Goal: Task Accomplishment & Management: Complete application form

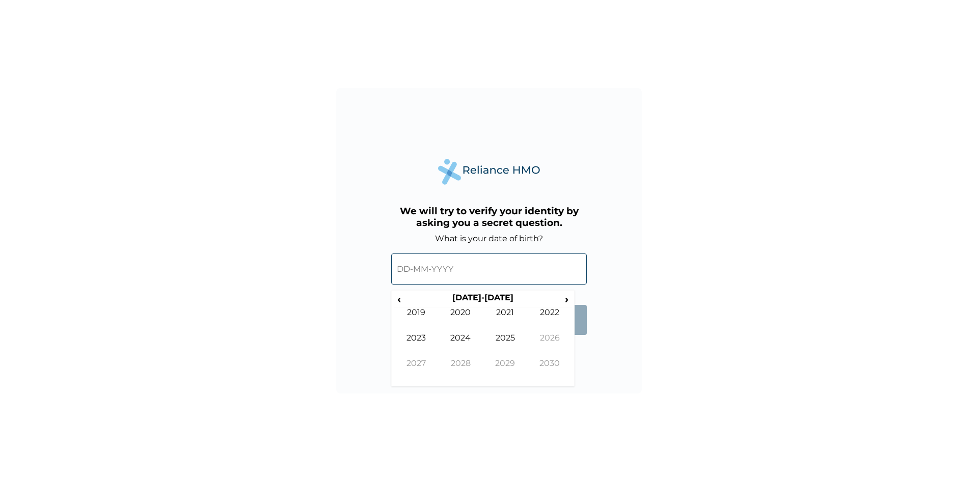
click at [401, 269] on input "text" at bounding box center [489, 269] width 196 height 31
click at [398, 296] on span "‹" at bounding box center [399, 299] width 11 height 13
click at [518, 313] on td "1991" at bounding box center [505, 320] width 45 height 25
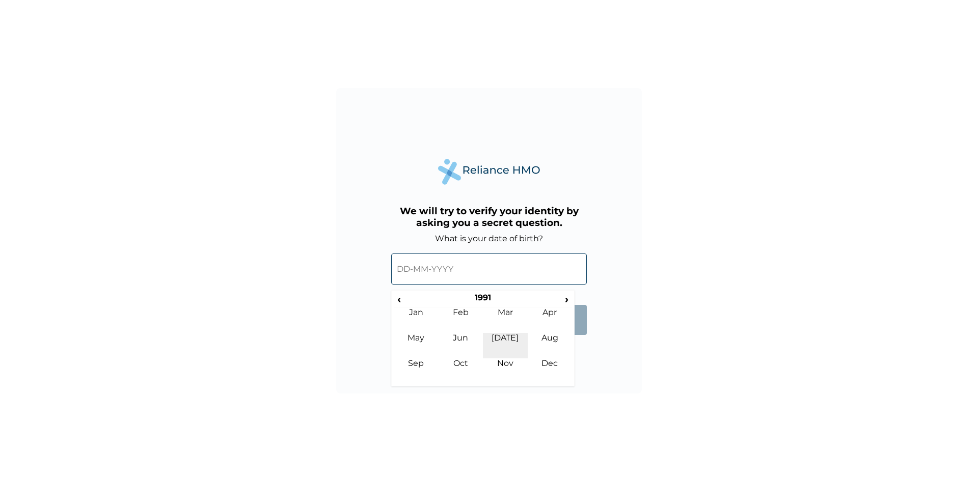
click at [506, 357] on td "Jul" at bounding box center [505, 345] width 45 height 25
click at [559, 302] on span "›" at bounding box center [559, 299] width 25 height 13
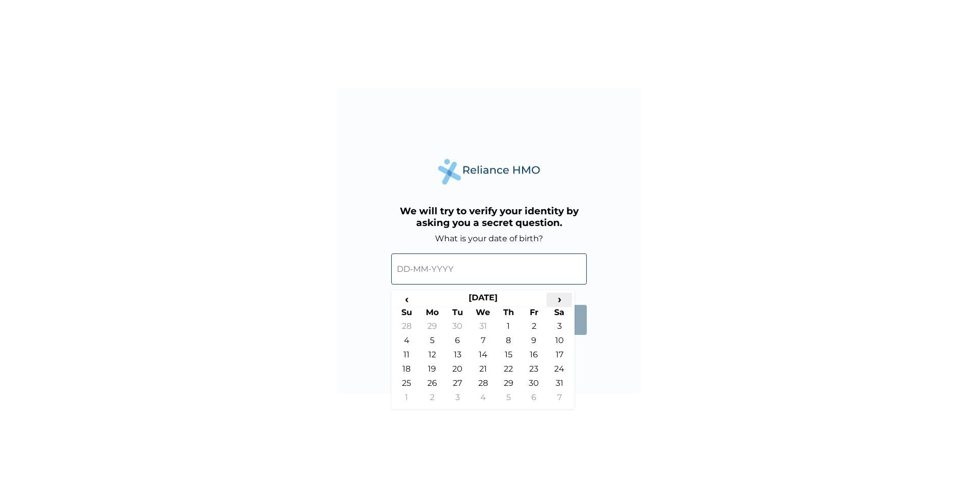
click at [559, 302] on span "›" at bounding box center [559, 299] width 25 height 13
click at [409, 367] on td "17" at bounding box center [406, 371] width 25 height 14
type input "17-11-1991"
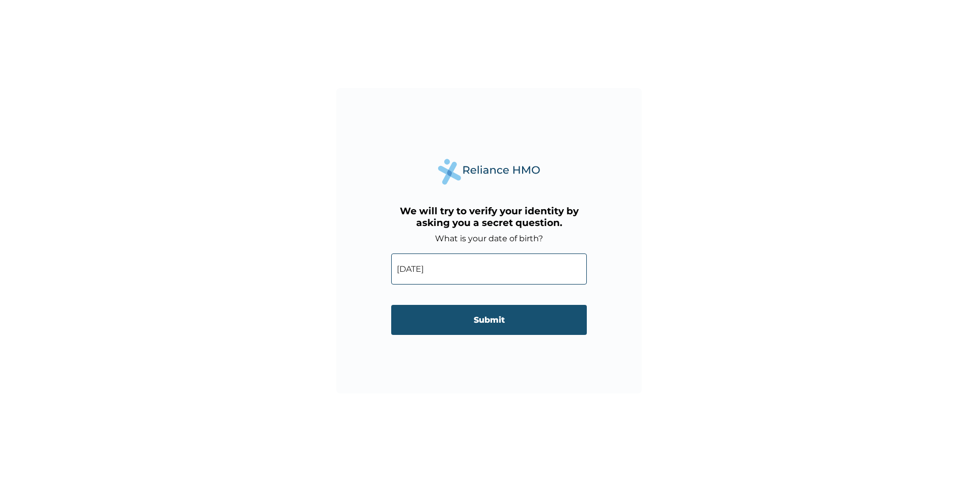
click at [517, 314] on input "Submit" at bounding box center [489, 320] width 196 height 30
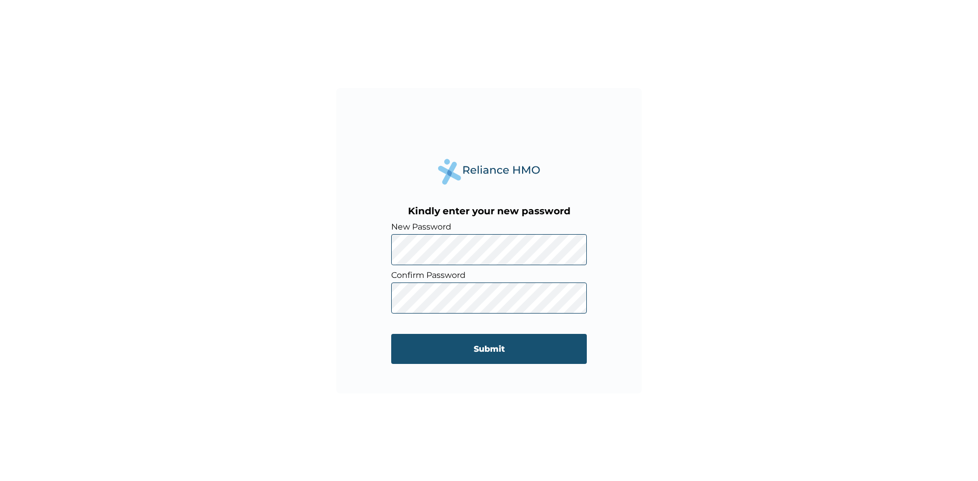
click at [476, 355] on input "Submit" at bounding box center [489, 349] width 196 height 30
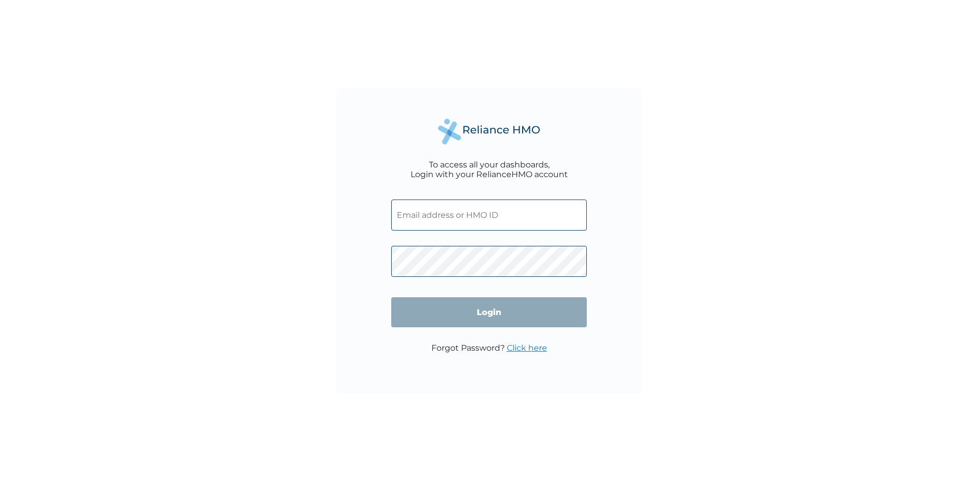
click at [477, 218] on input "text" at bounding box center [489, 215] width 196 height 31
click at [490, 218] on input "text" at bounding box center [489, 215] width 196 height 31
type input "alextemitope@bukkahut.com"
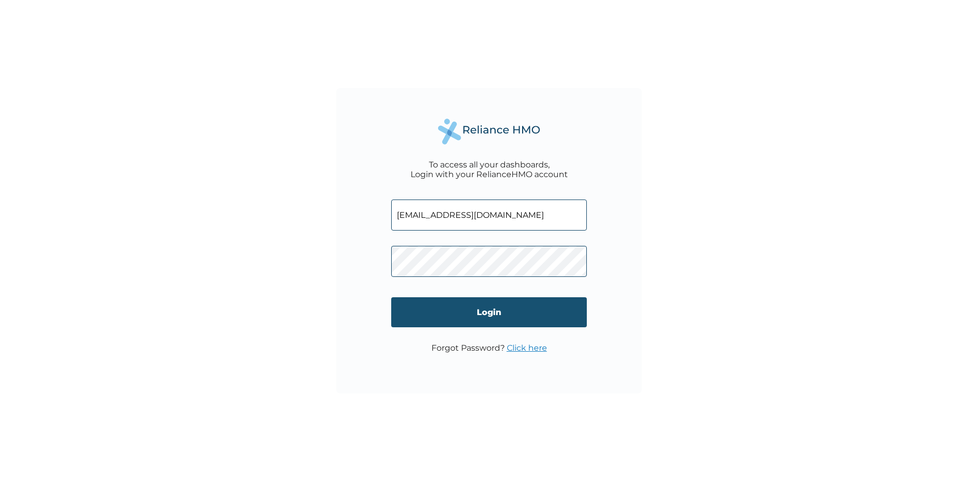
click at [505, 306] on input "Login" at bounding box center [489, 313] width 196 height 30
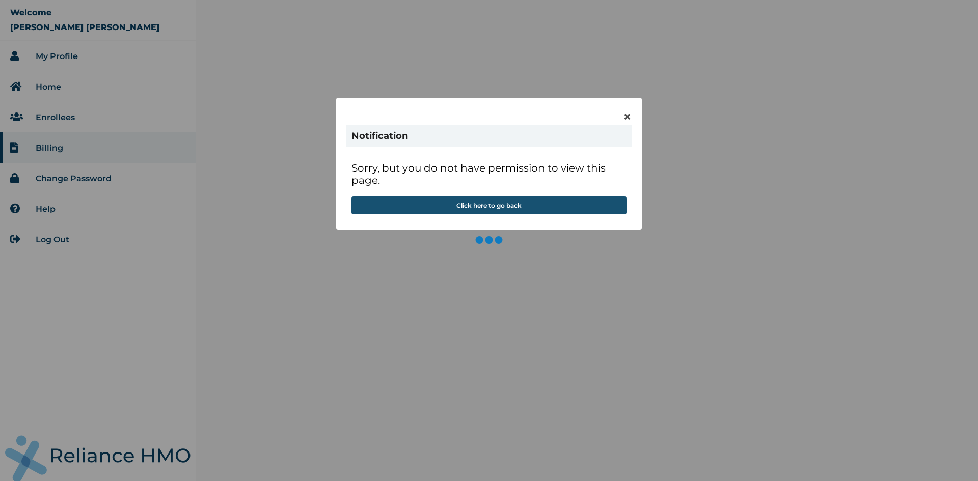
click at [498, 206] on button "Click here to go back" at bounding box center [489, 206] width 275 height 18
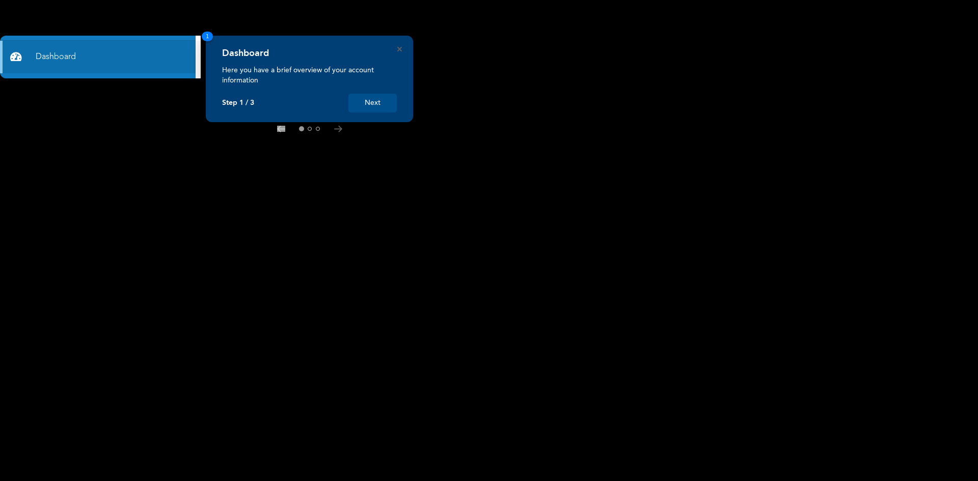
click at [383, 103] on button "Next" at bounding box center [373, 103] width 48 height 19
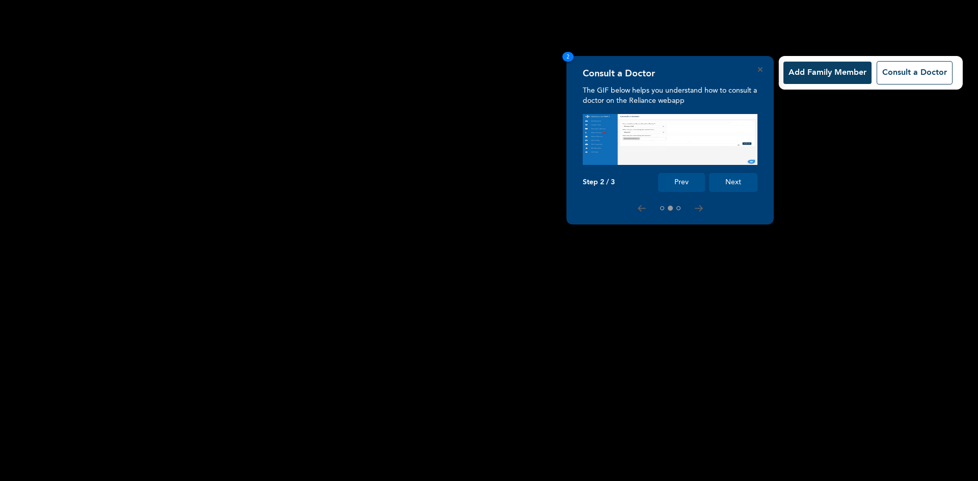
click at [735, 189] on button "Next" at bounding box center [733, 182] width 48 height 19
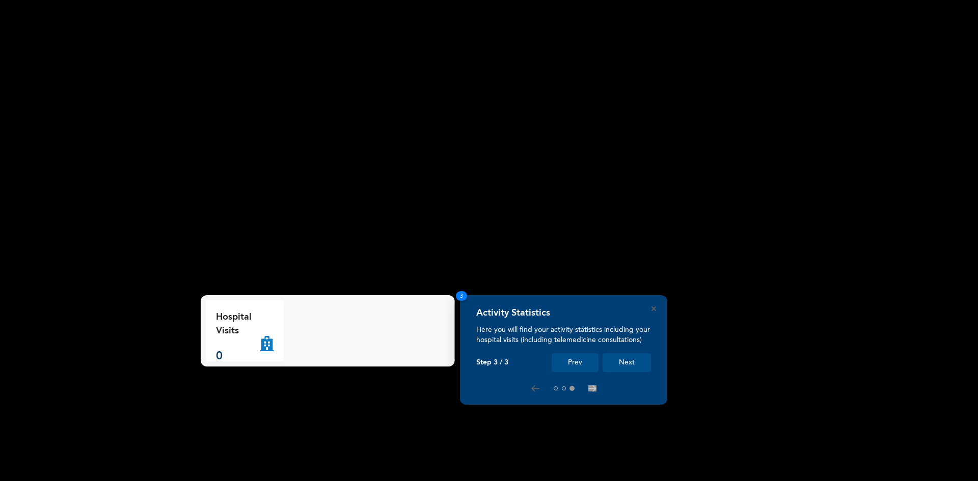
click at [632, 363] on button "Next" at bounding box center [627, 363] width 48 height 19
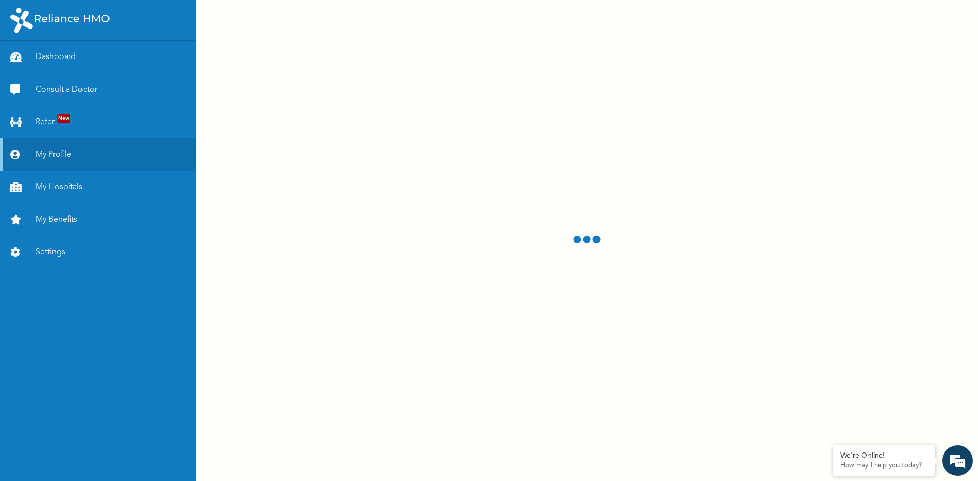
click at [50, 47] on link "Dashboard" at bounding box center [98, 57] width 196 height 33
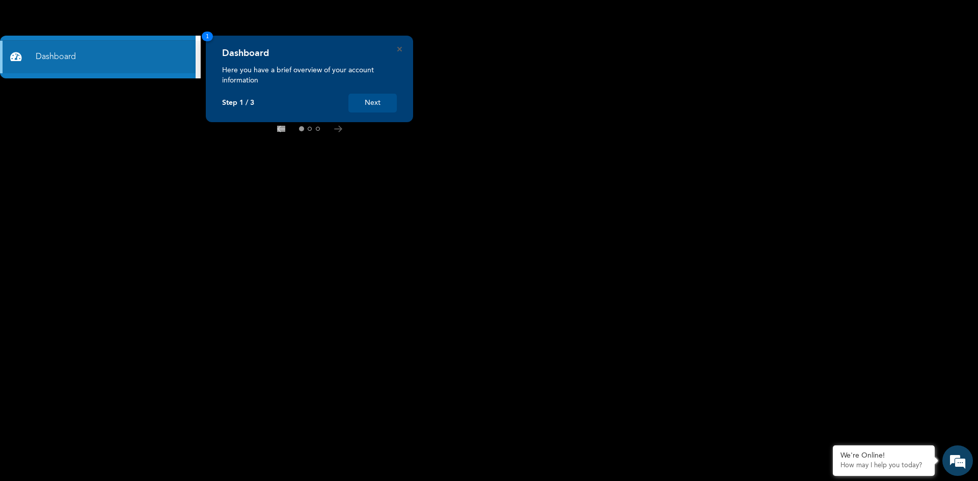
click at [378, 102] on button "Next" at bounding box center [373, 103] width 48 height 19
click at [378, 102] on rect at bounding box center [489, 240] width 978 height 481
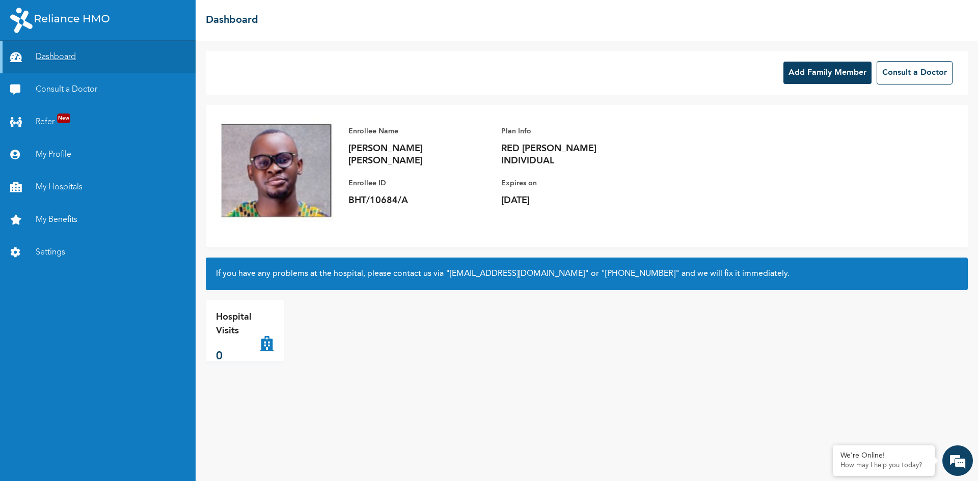
click at [69, 55] on link "Dashboard" at bounding box center [98, 57] width 196 height 33
click at [829, 67] on button "Add Family Member" at bounding box center [828, 73] width 88 height 22
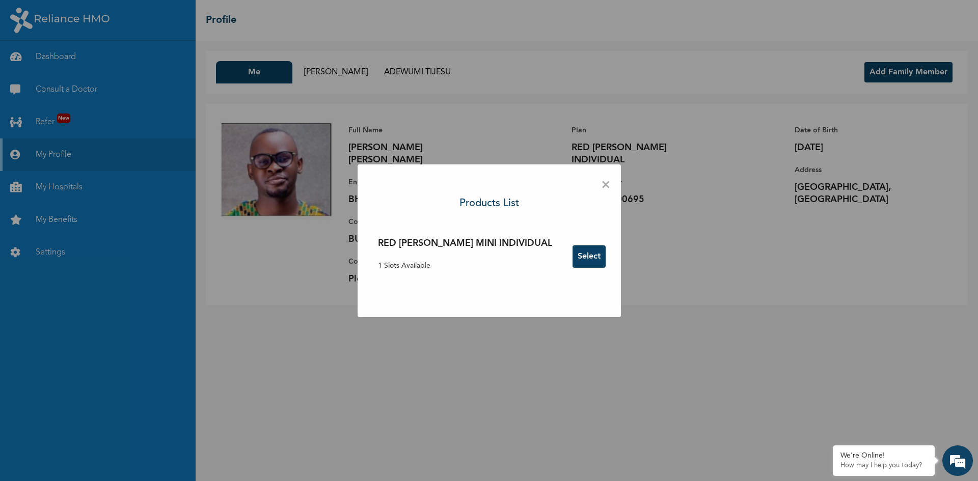
click at [573, 255] on button "Select" at bounding box center [589, 257] width 33 height 22
click at [601, 188] on span "×" at bounding box center [606, 185] width 10 height 21
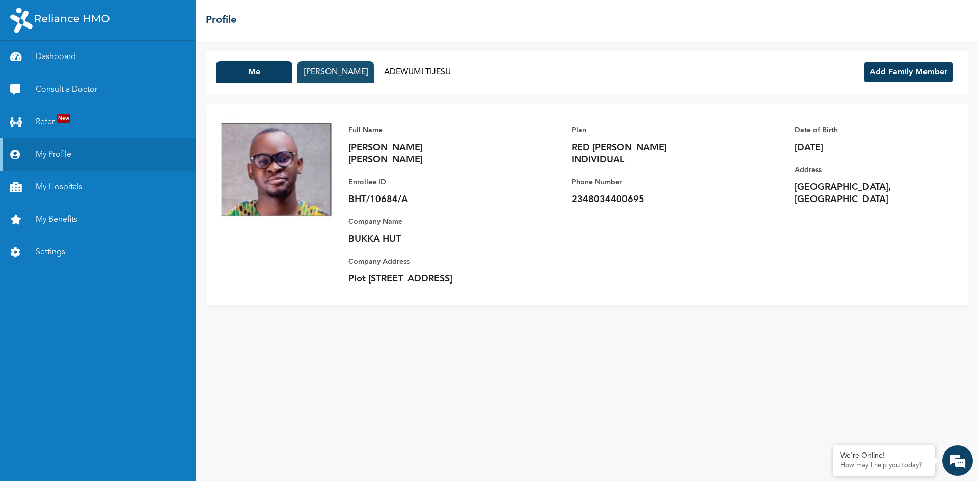
click at [360, 76] on button "TOLULOPE ADEWUMI" at bounding box center [336, 72] width 76 height 22
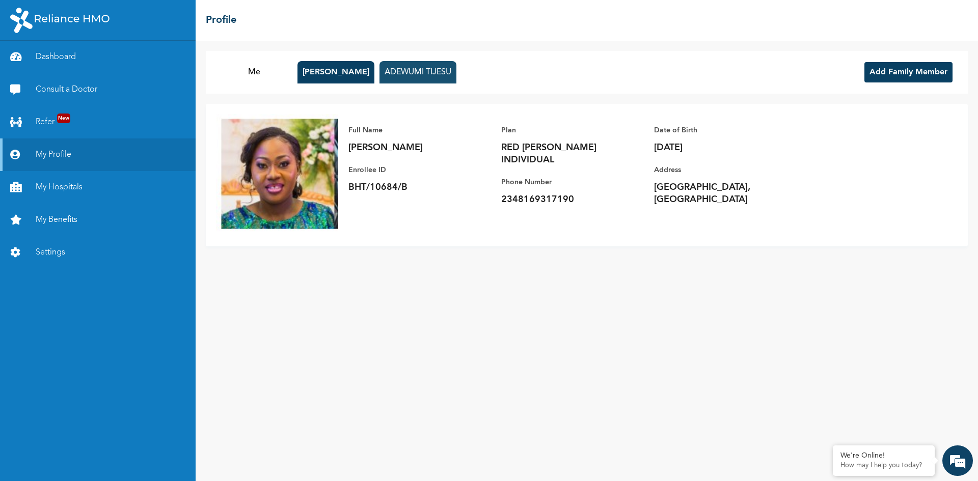
click at [408, 68] on button "ADEWUMI TIJESU" at bounding box center [418, 72] width 77 height 22
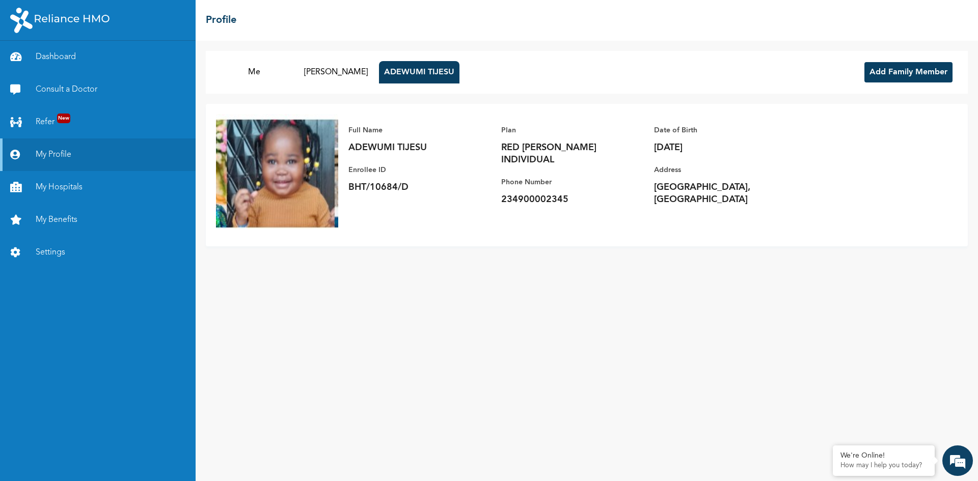
click at [927, 74] on button "Add Family Member" at bounding box center [909, 72] width 88 height 20
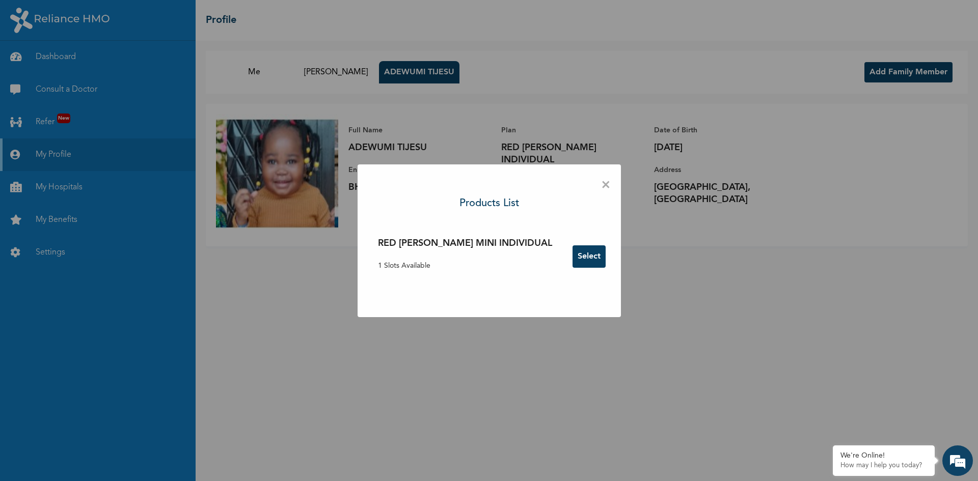
click at [573, 255] on button "Select" at bounding box center [589, 257] width 33 height 22
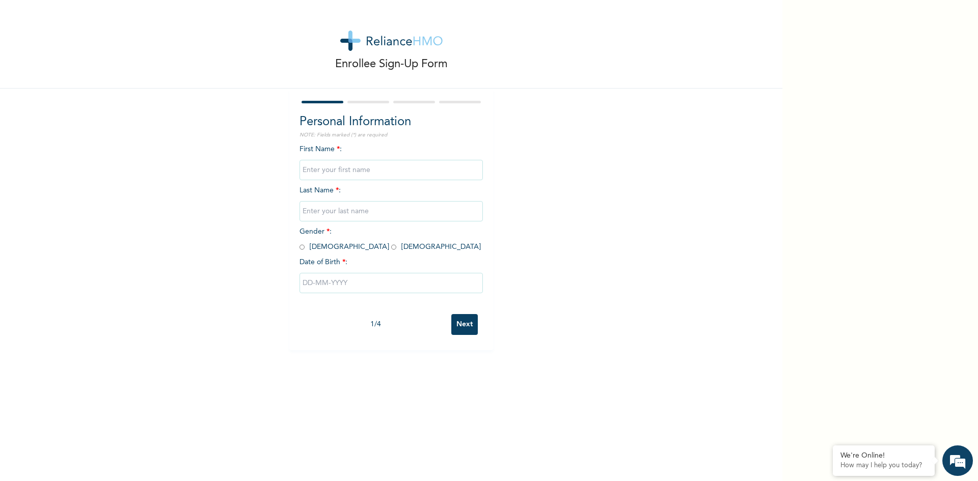
click at [362, 165] on input "text" at bounding box center [391, 170] width 183 height 20
click at [345, 284] on input "text" at bounding box center [391, 283] width 183 height 20
select select "7"
click at [572, 188] on div "Enrollee Sign-Up Form Personal Information NOTE: Fields marked (*) are required…" at bounding box center [391, 253] width 783 height 507
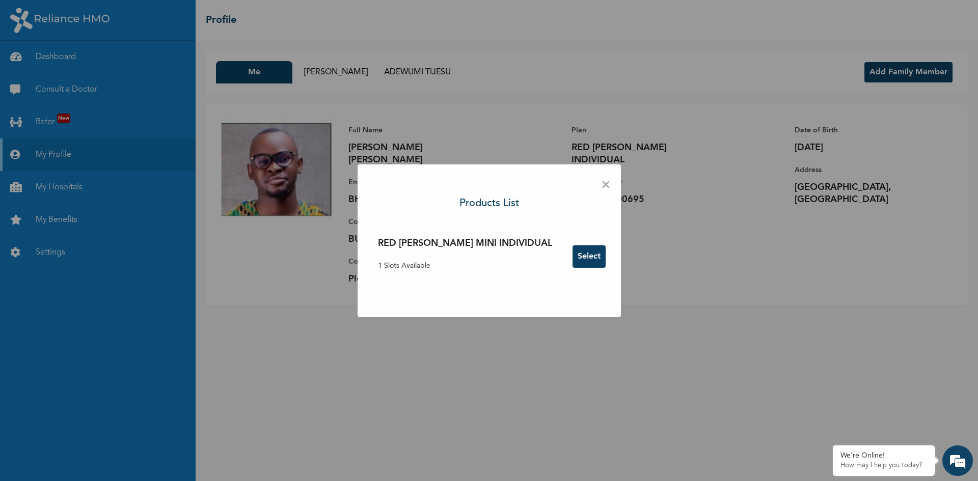
click at [573, 255] on button "Select" at bounding box center [589, 257] width 33 height 22
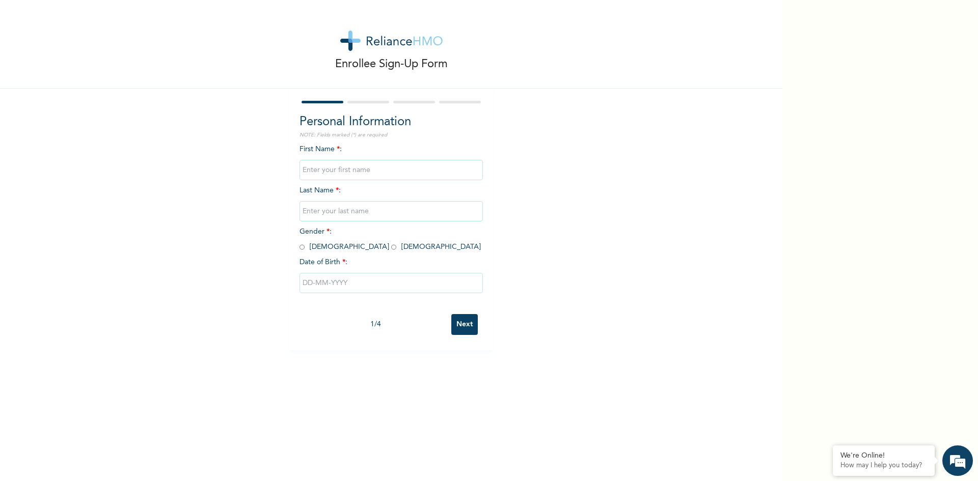
click at [300, 242] on div "First Name * : Last Name * : Gender * : Male Female Date of Birth * :" at bounding box center [391, 226] width 183 height 165
click at [301, 248] on input "radio" at bounding box center [302, 248] width 5 height 10
radio input "true"
